Goal: Task Accomplishment & Management: Manage account settings

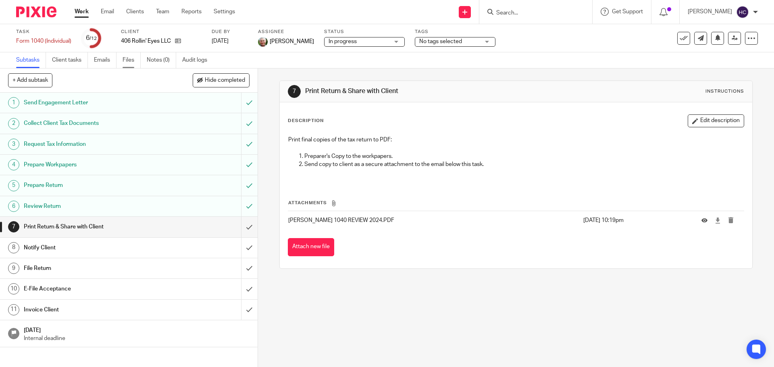
click at [132, 61] on link "Files" at bounding box center [132, 60] width 18 height 16
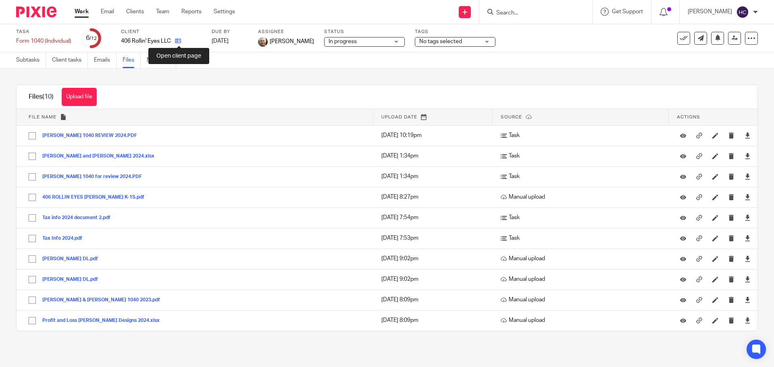
click at [180, 40] on icon at bounding box center [178, 41] width 6 height 6
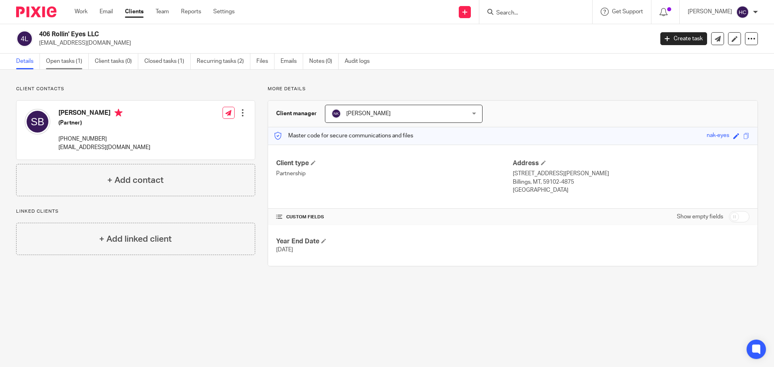
click at [75, 60] on link "Open tasks (1)" at bounding box center [67, 62] width 43 height 16
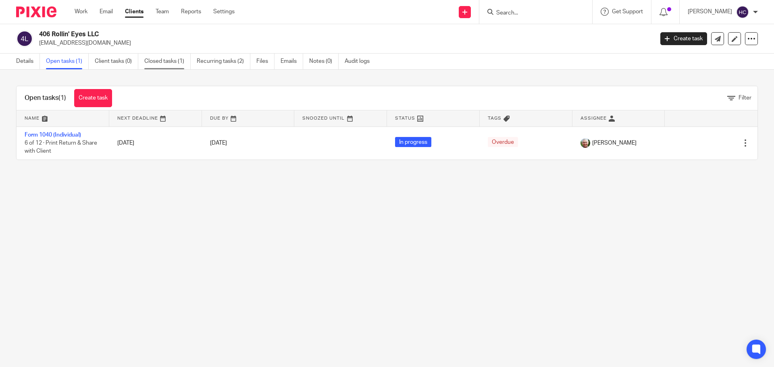
click at [165, 62] on link "Closed tasks (1)" at bounding box center [167, 62] width 46 height 16
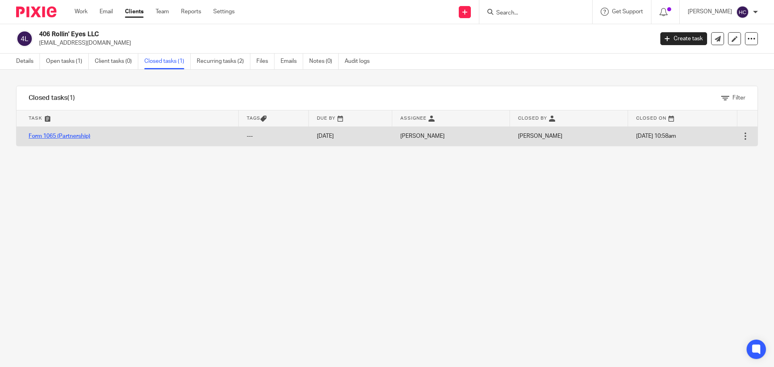
click at [83, 135] on link "Form 1065 (Partnership)" at bounding box center [60, 136] width 62 height 6
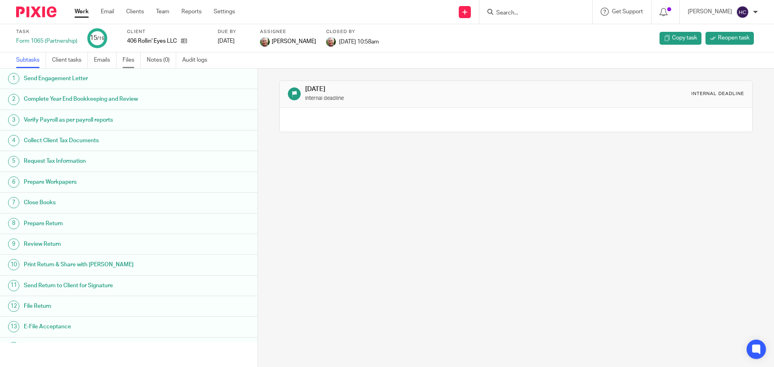
click at [128, 58] on link "Files" at bounding box center [132, 60] width 18 height 16
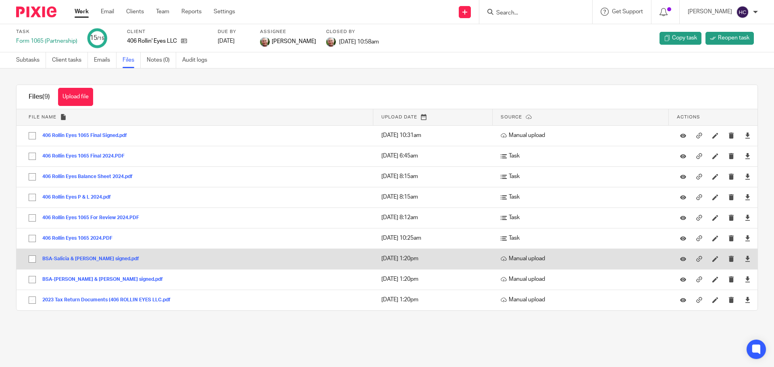
click at [85, 258] on button "BSA-Salicia & [PERSON_NAME] signed.pdf" at bounding box center [93, 259] width 103 height 6
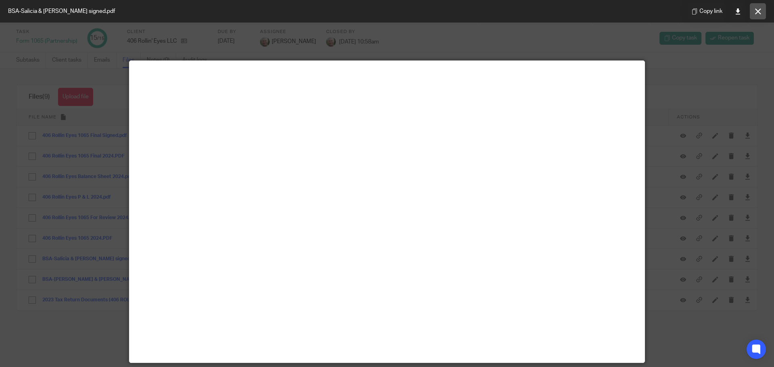
click at [760, 11] on icon at bounding box center [758, 11] width 6 height 6
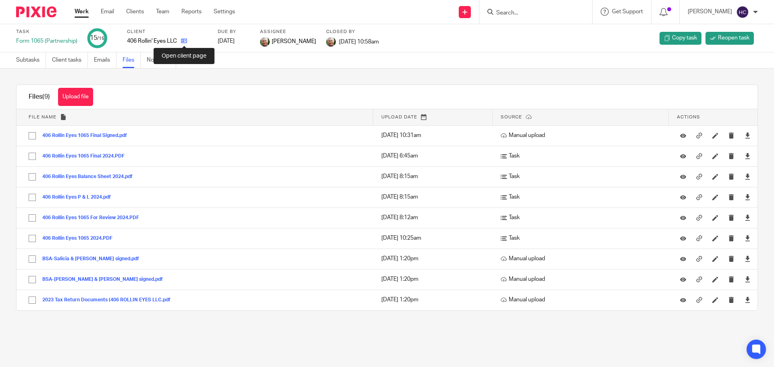
click at [183, 42] on icon at bounding box center [184, 41] width 6 height 6
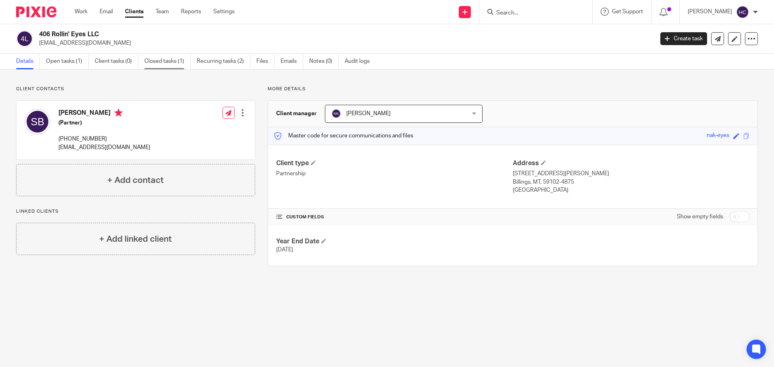
click at [161, 59] on link "Closed tasks (1)" at bounding box center [167, 62] width 46 height 16
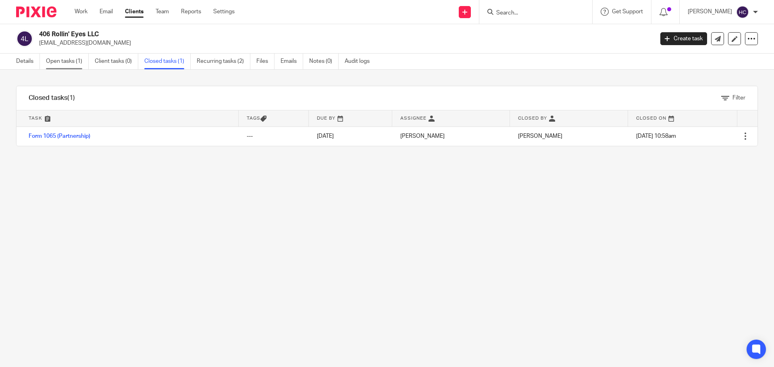
click at [60, 63] on link "Open tasks (1)" at bounding box center [67, 62] width 43 height 16
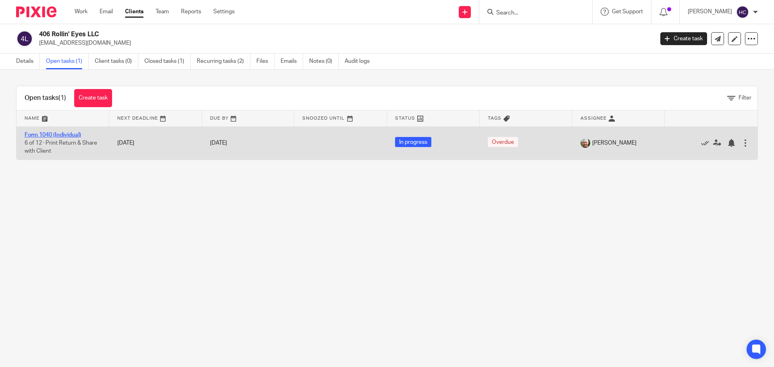
click at [59, 134] on link "Form 1040 (Individual)" at bounding box center [53, 135] width 56 height 6
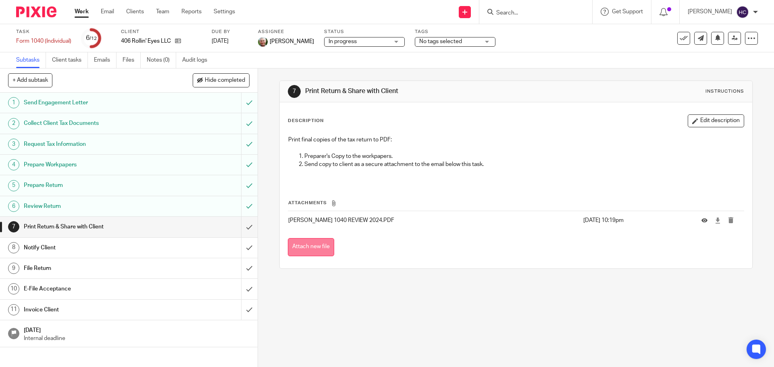
click at [314, 250] on button "Attach new file" at bounding box center [311, 247] width 46 height 18
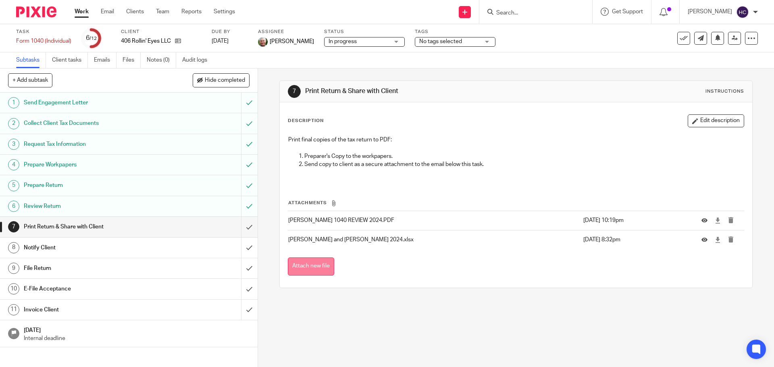
click at [314, 267] on button "Attach new file" at bounding box center [311, 267] width 46 height 18
